Goal: Book appointment/travel/reservation

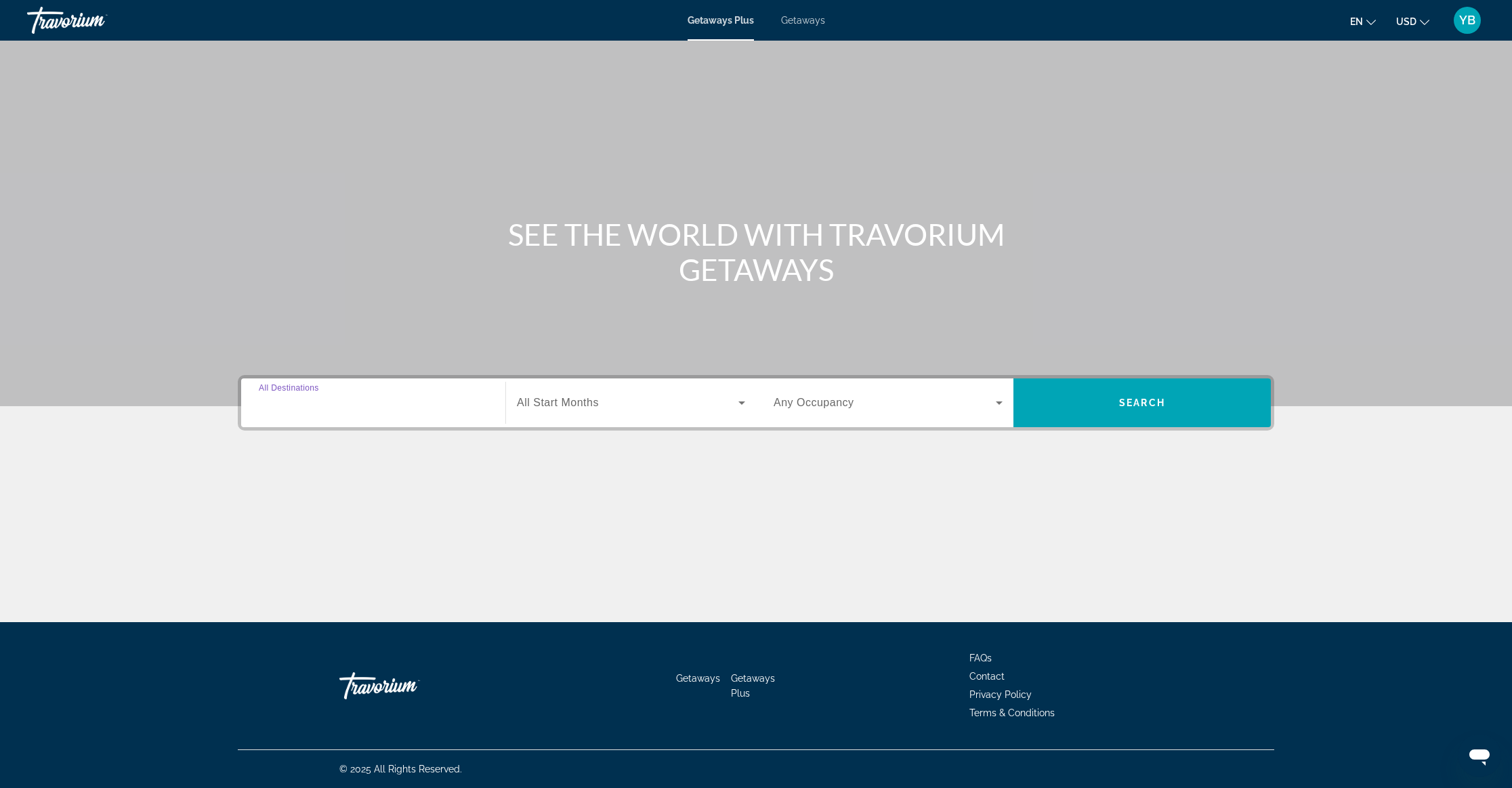
click at [352, 407] on input "Destination All Destinations" at bounding box center [373, 403] width 229 height 16
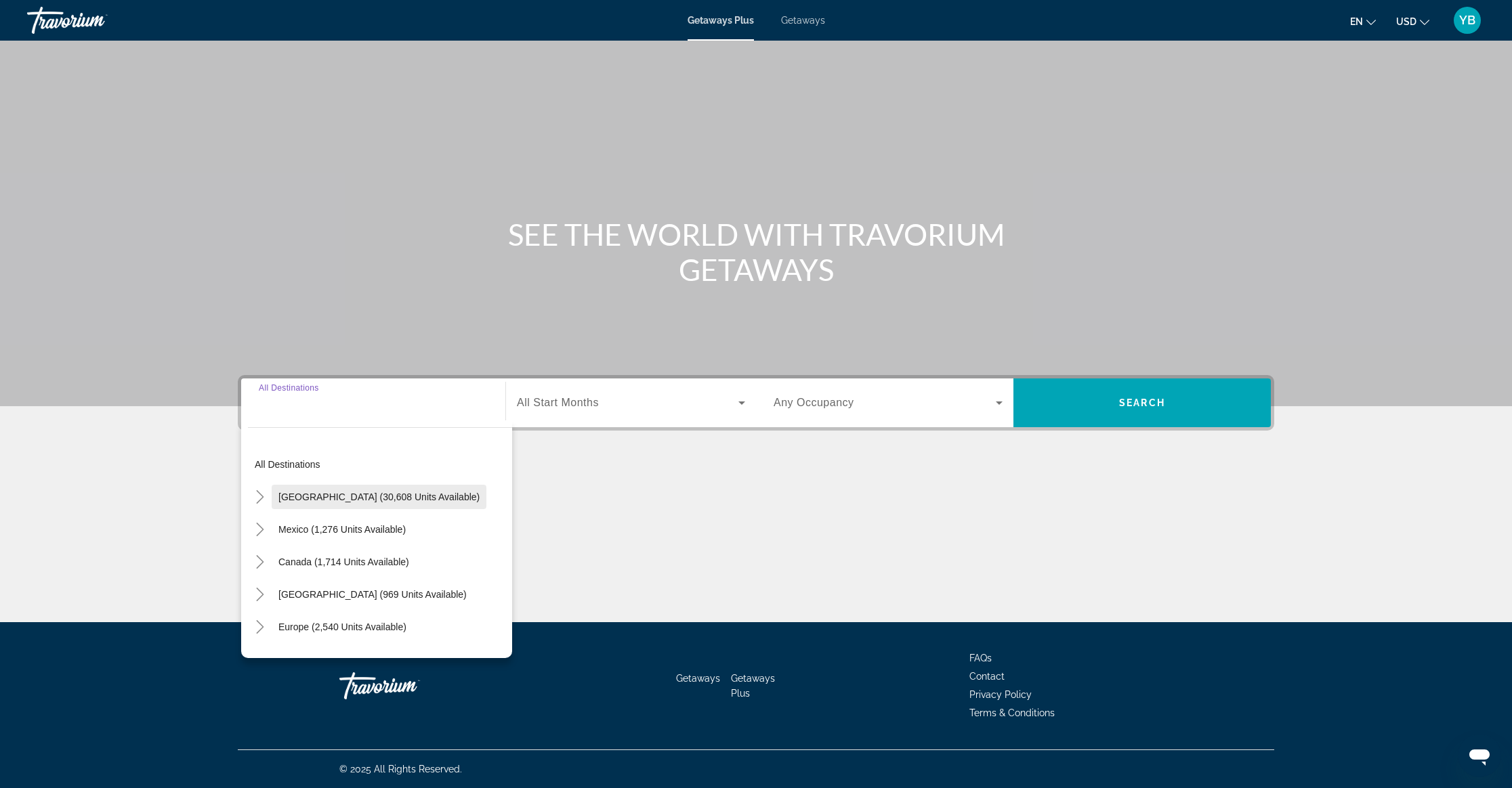
click at [330, 499] on span "[GEOGRAPHIC_DATA] (30,608 units available)" at bounding box center [379, 497] width 201 height 11
type input "**********"
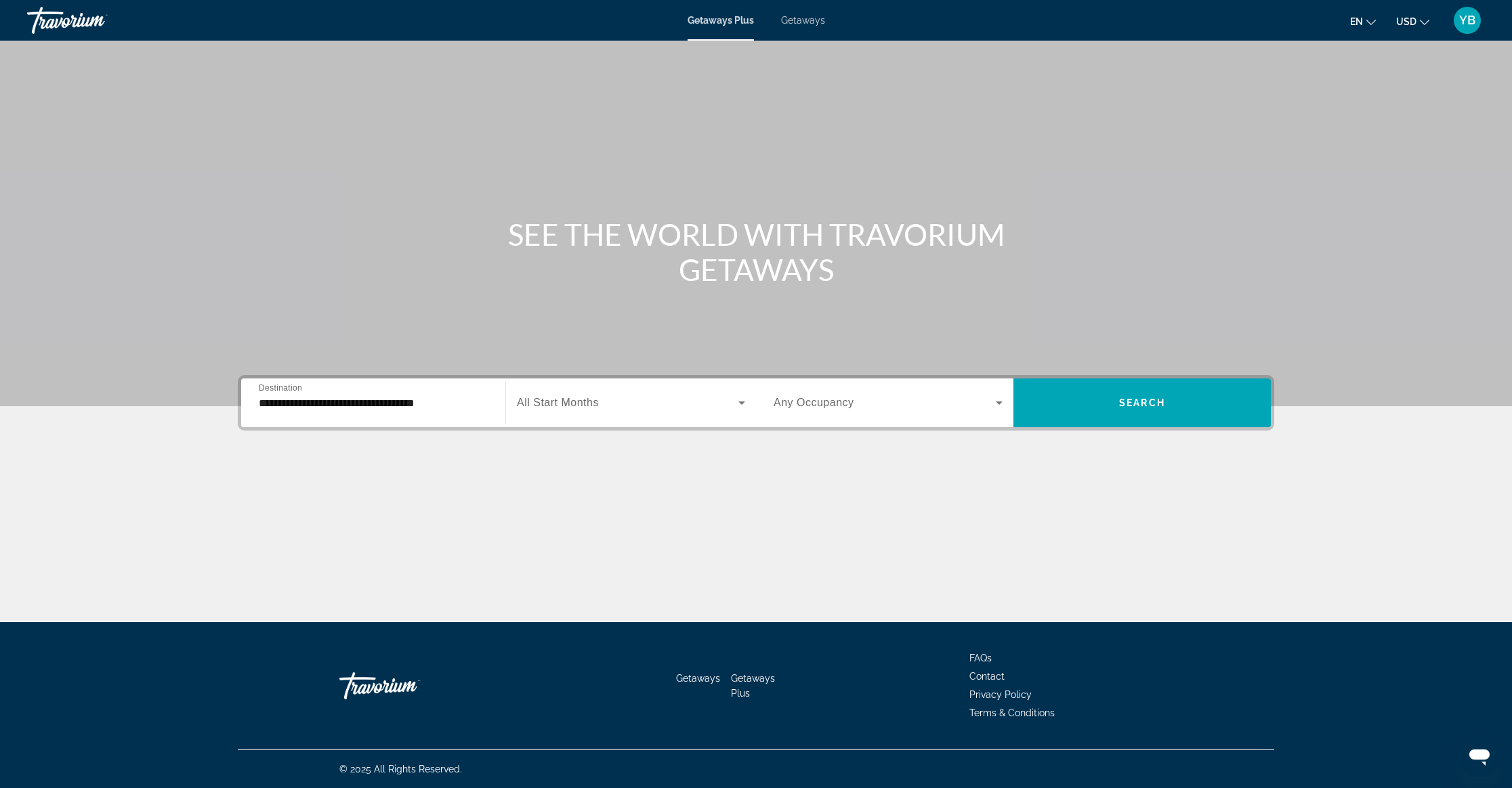
click at [553, 403] on span "All Start Months" at bounding box center [558, 402] width 82 height 12
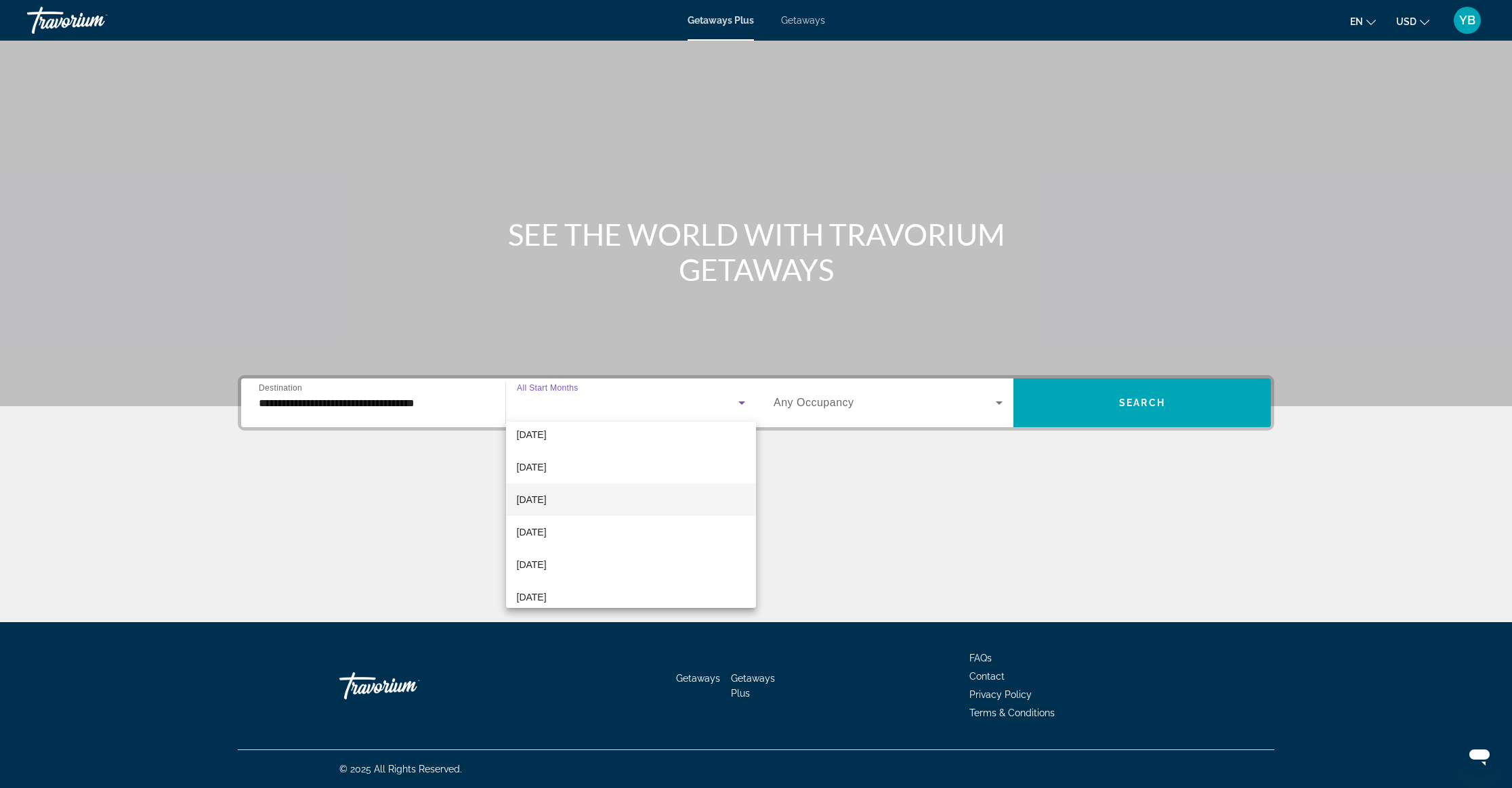
scroll to position [25, 0]
click at [586, 506] on mat-option "[DATE]" at bounding box center [632, 516] width 251 height 32
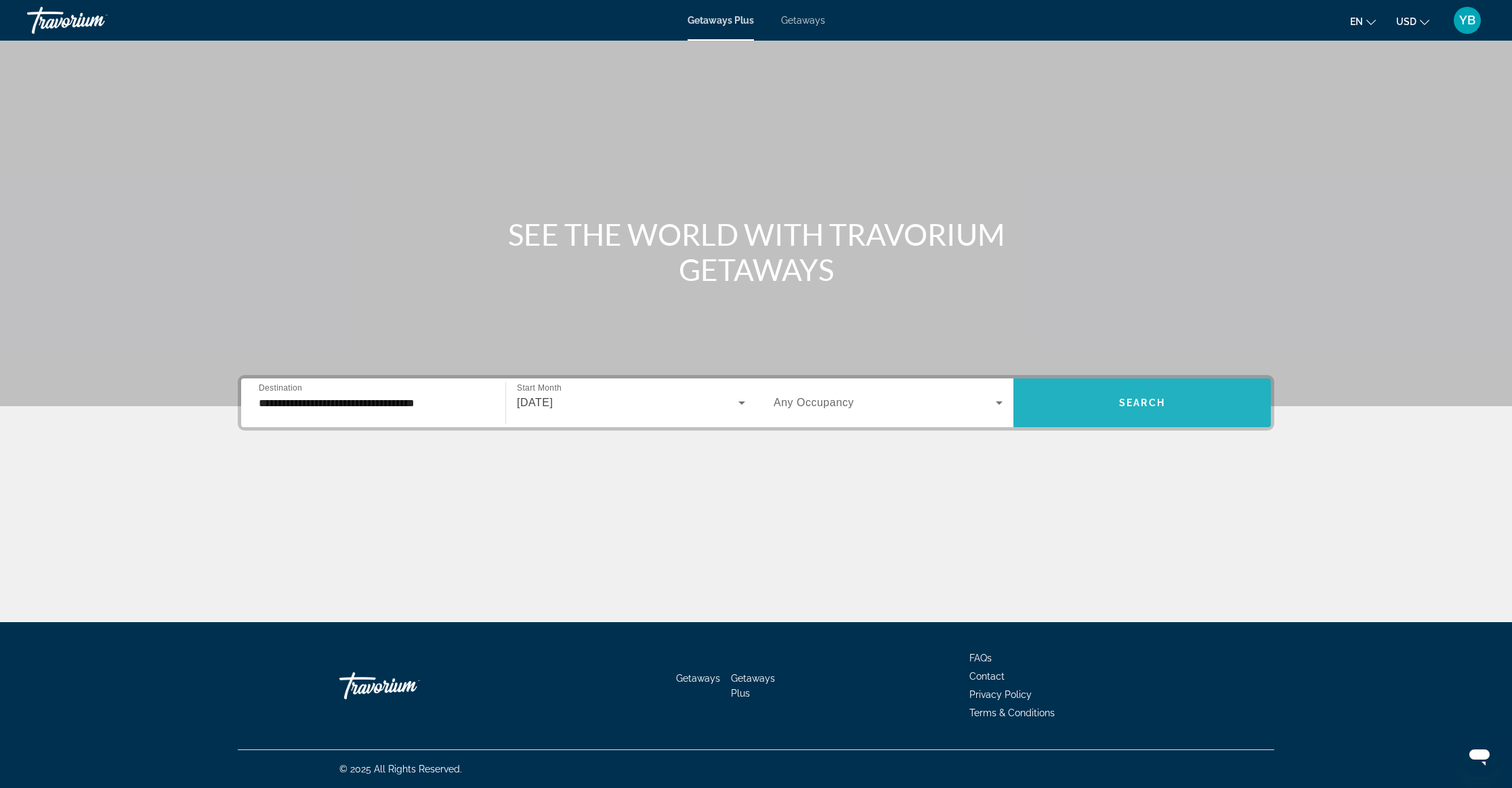
click at [1155, 408] on span "Search widget" at bounding box center [1141, 403] width 257 height 32
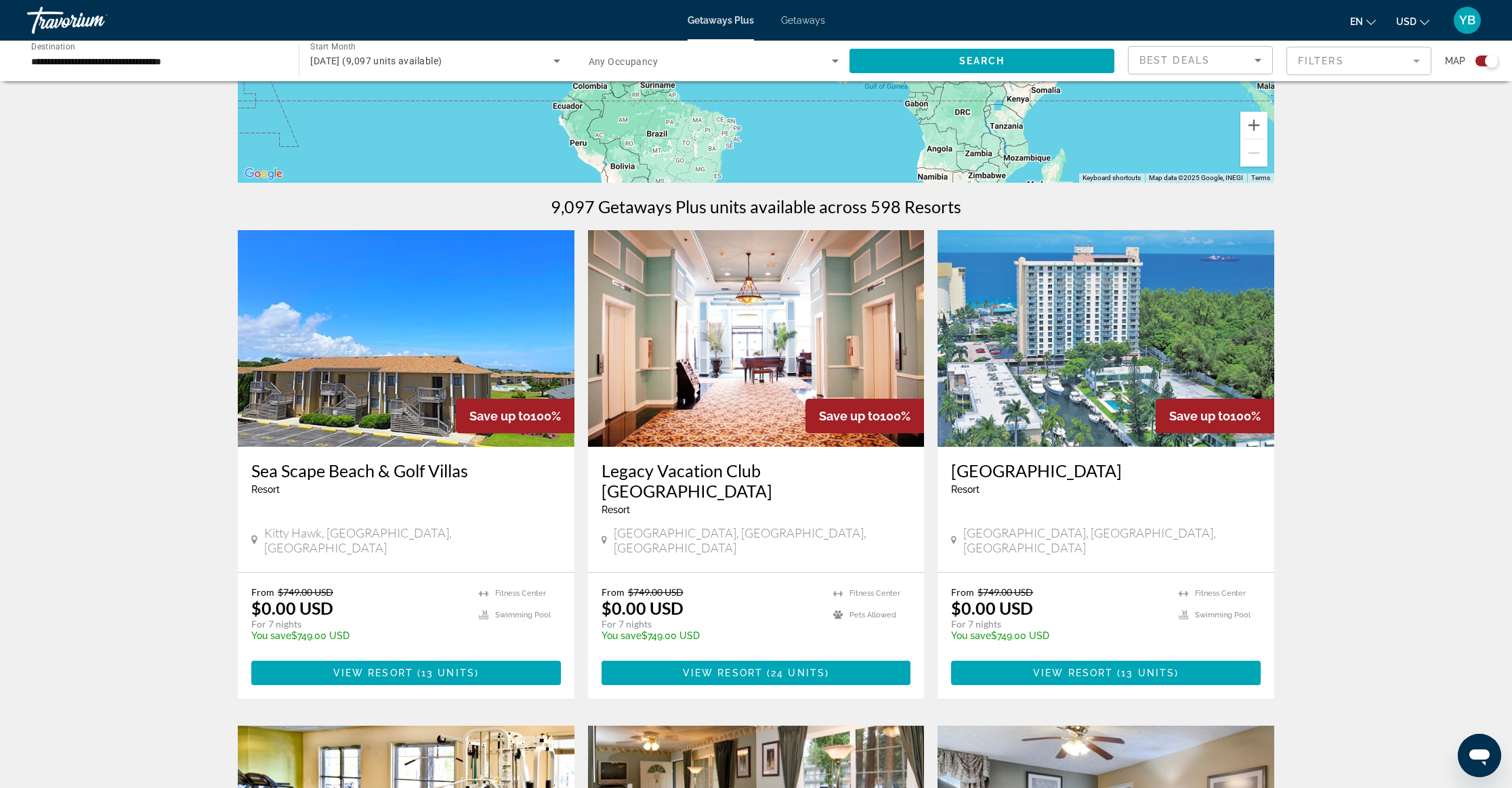
scroll to position [320, 0]
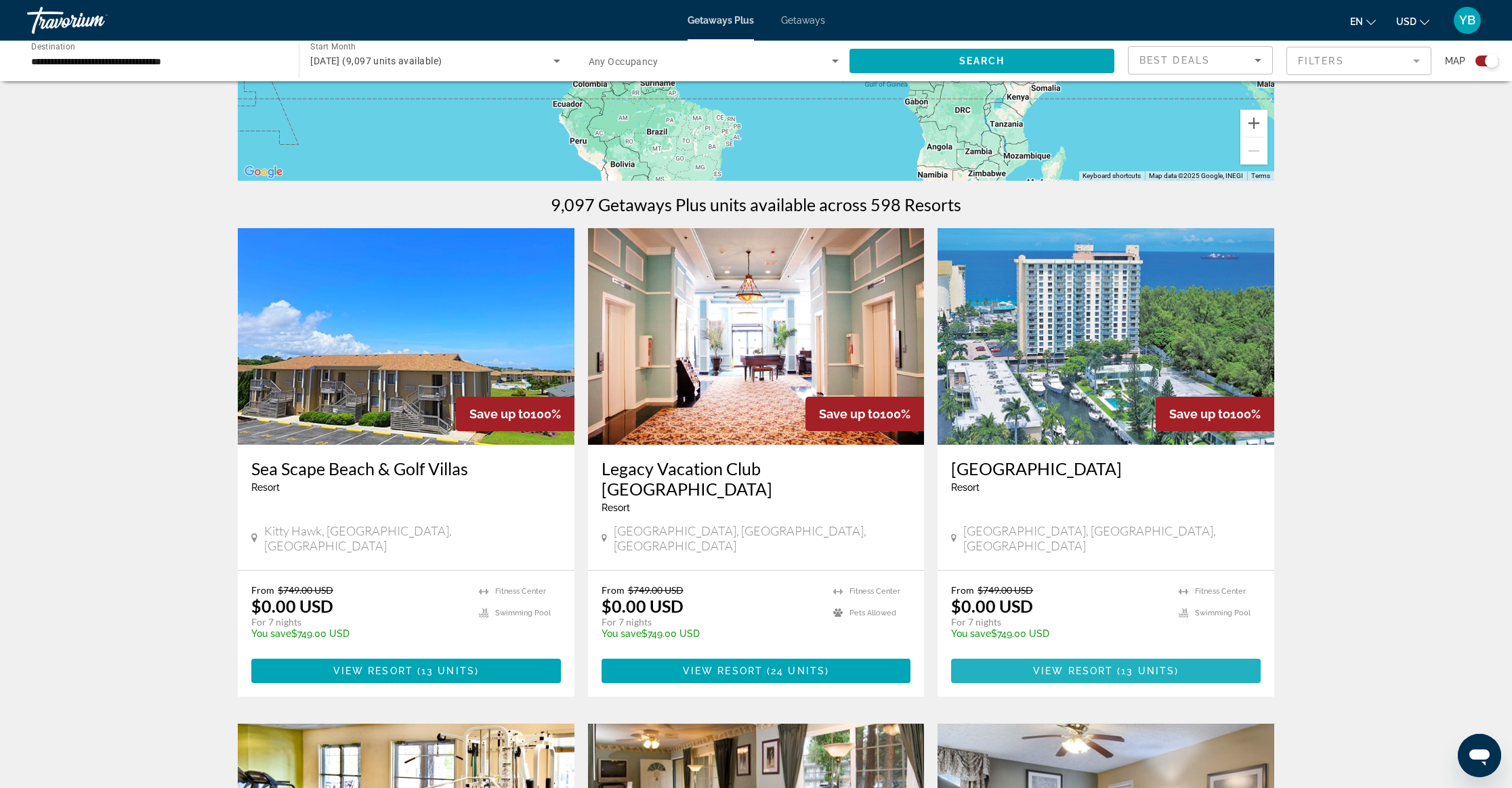
click at [1087, 665] on span "View Resort" at bounding box center [1073, 671] width 80 height 11
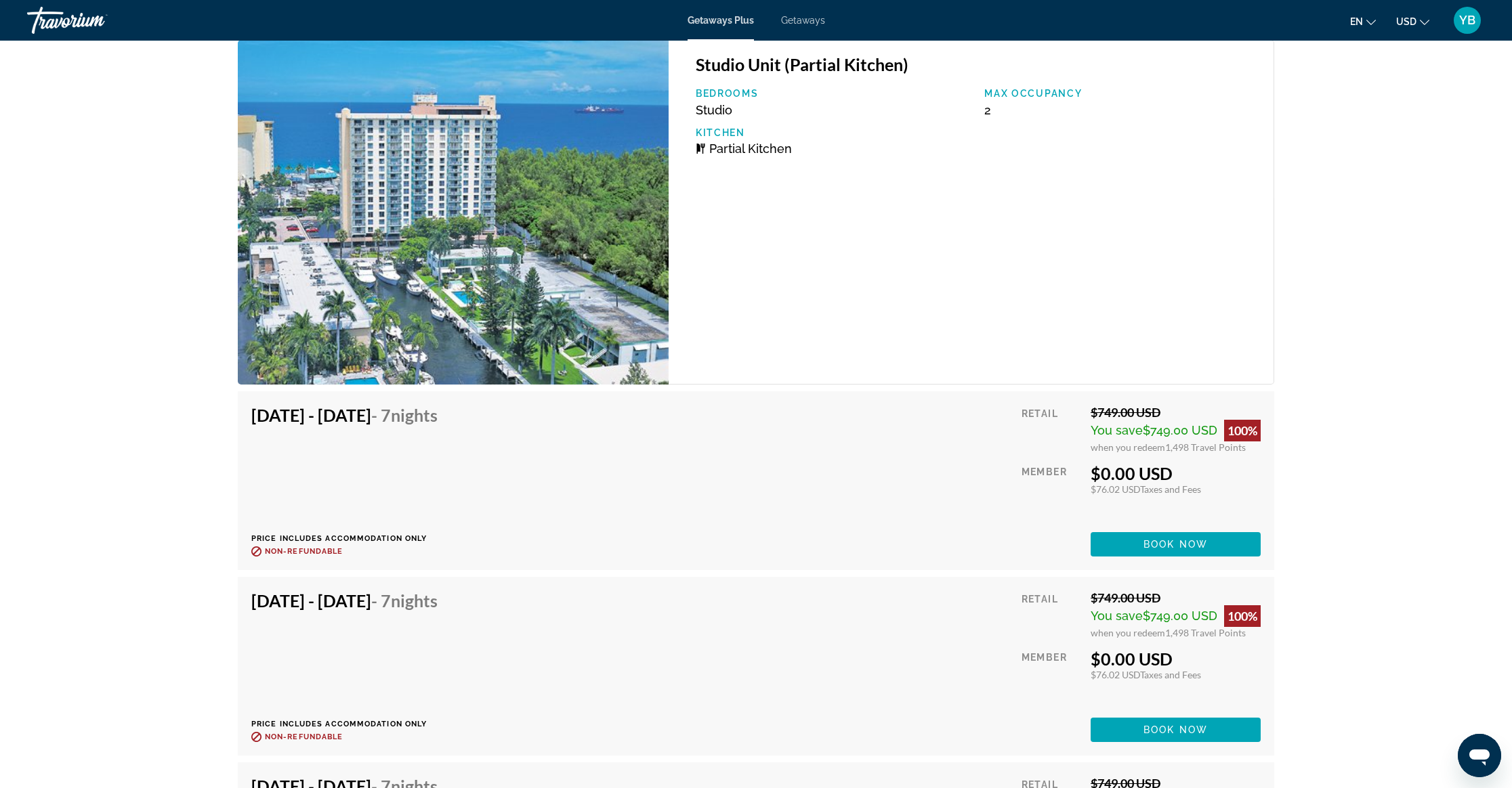
scroll to position [2574, 0]
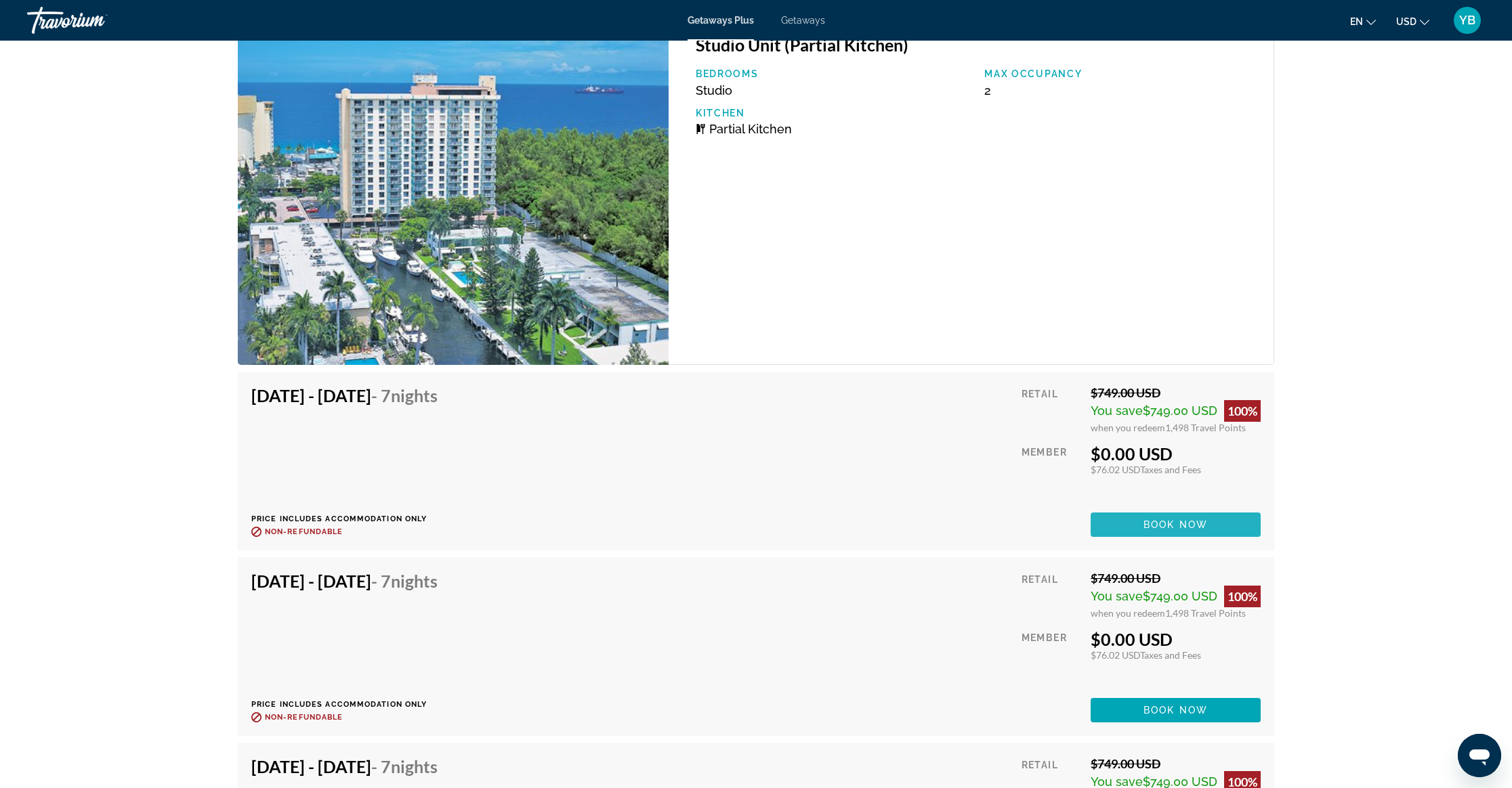
click at [1170, 523] on span "Book now" at bounding box center [1175, 525] width 64 height 11
